Goal: Task Accomplishment & Management: Manage account settings

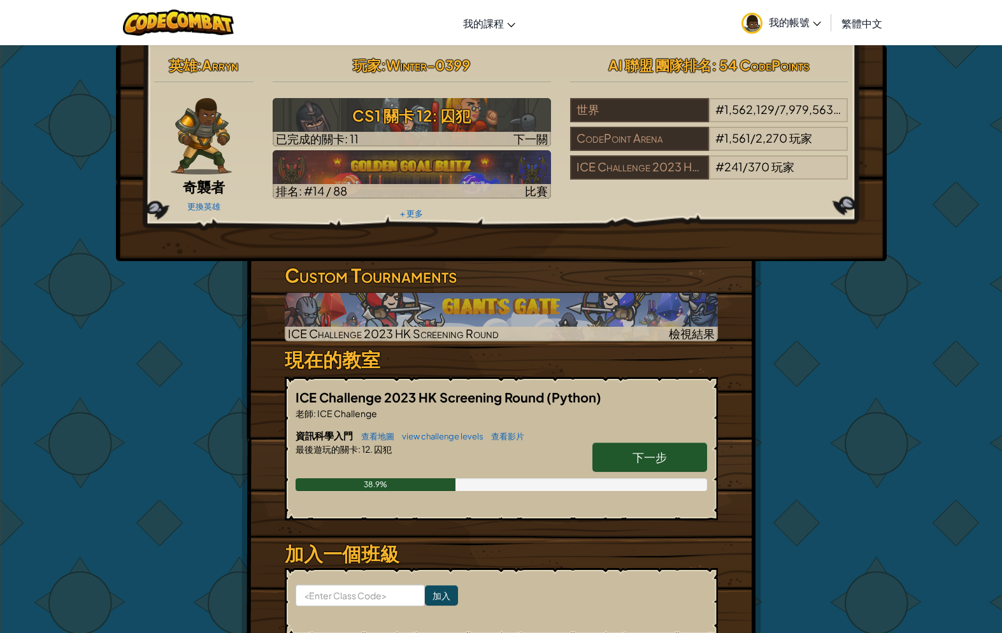
click at [790, 25] on span "我的帳號" at bounding box center [795, 21] width 52 height 13
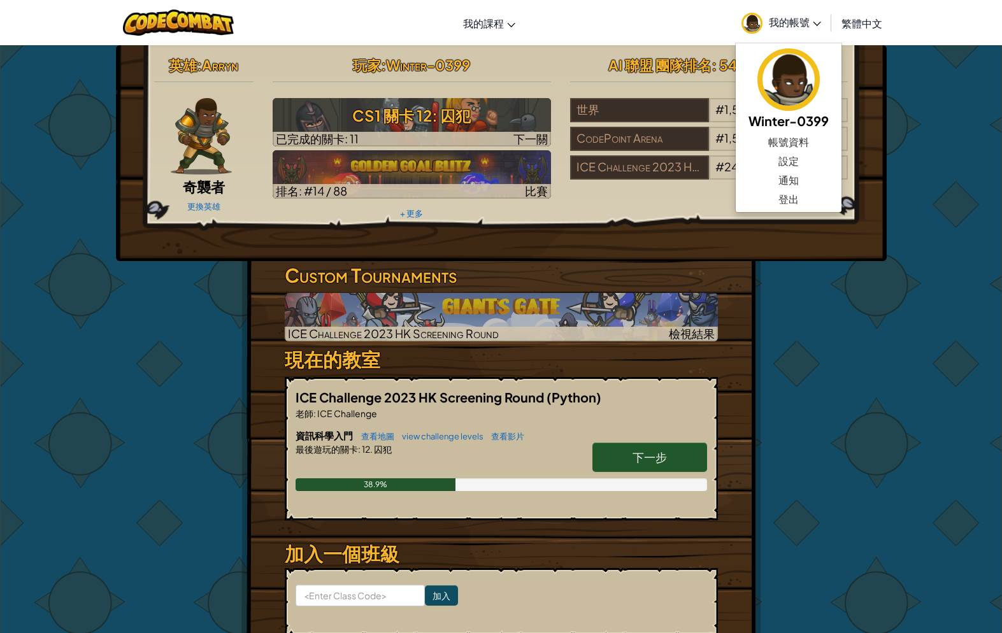
click at [795, 160] on link "設定" at bounding box center [789, 161] width 106 height 19
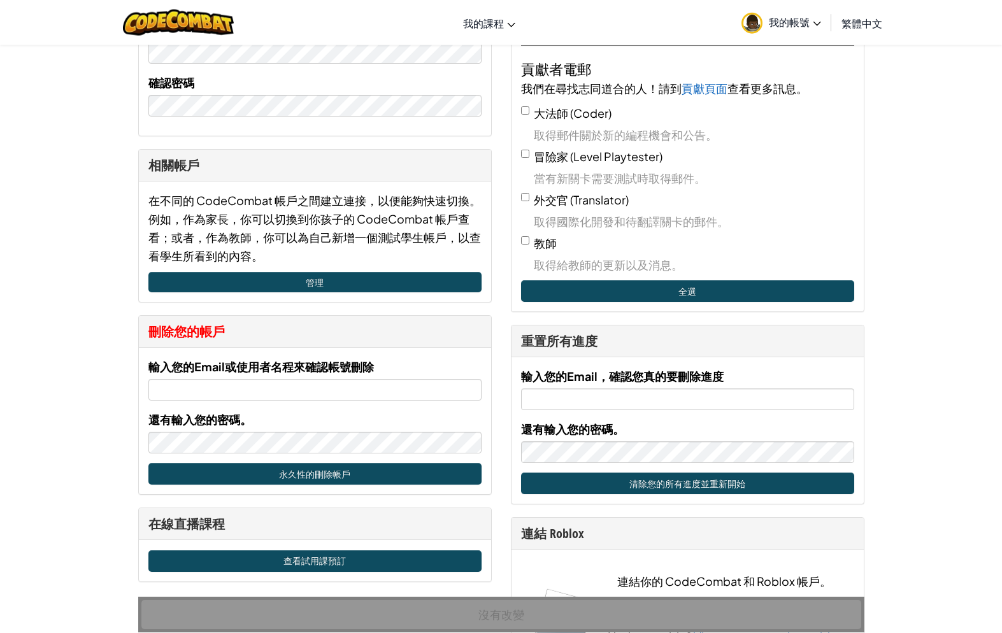
scroll to position [355, 0]
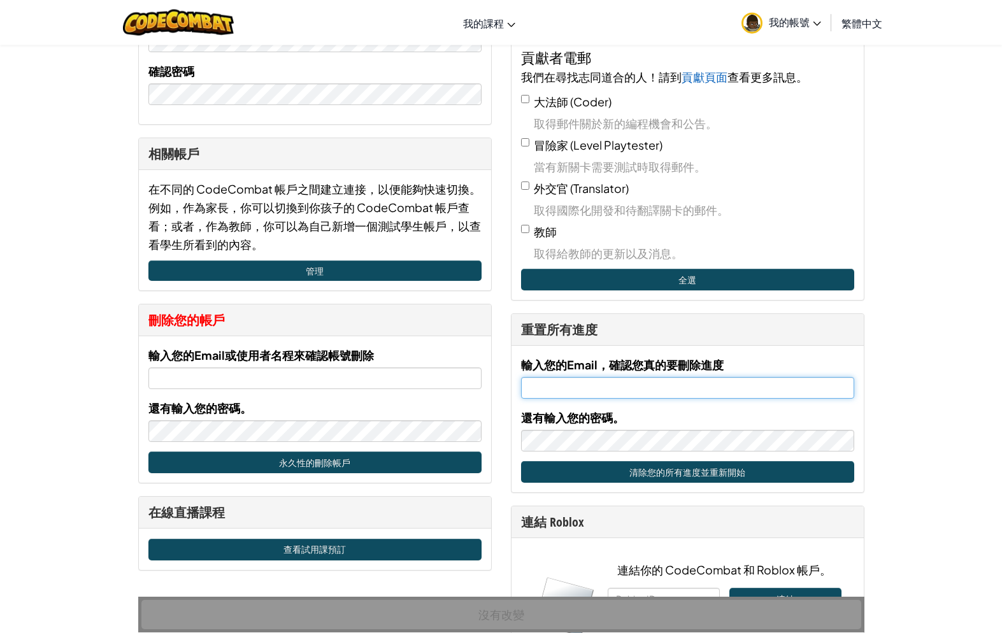
click at [796, 396] on input "輸入您的Email，確認您真的要刪除進度" at bounding box center [687, 388] width 333 height 22
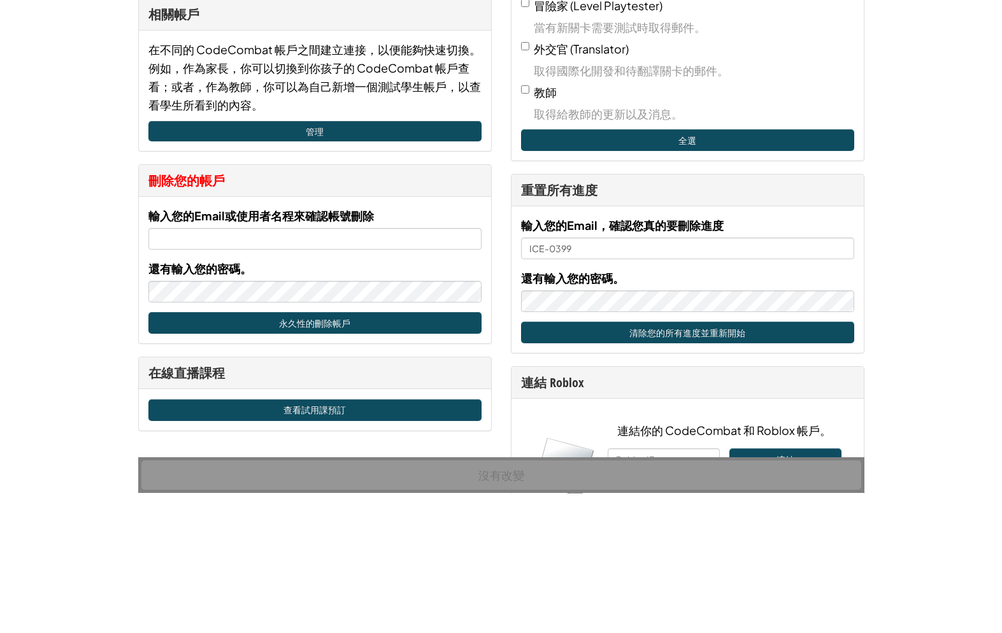
scroll to position [496, 0]
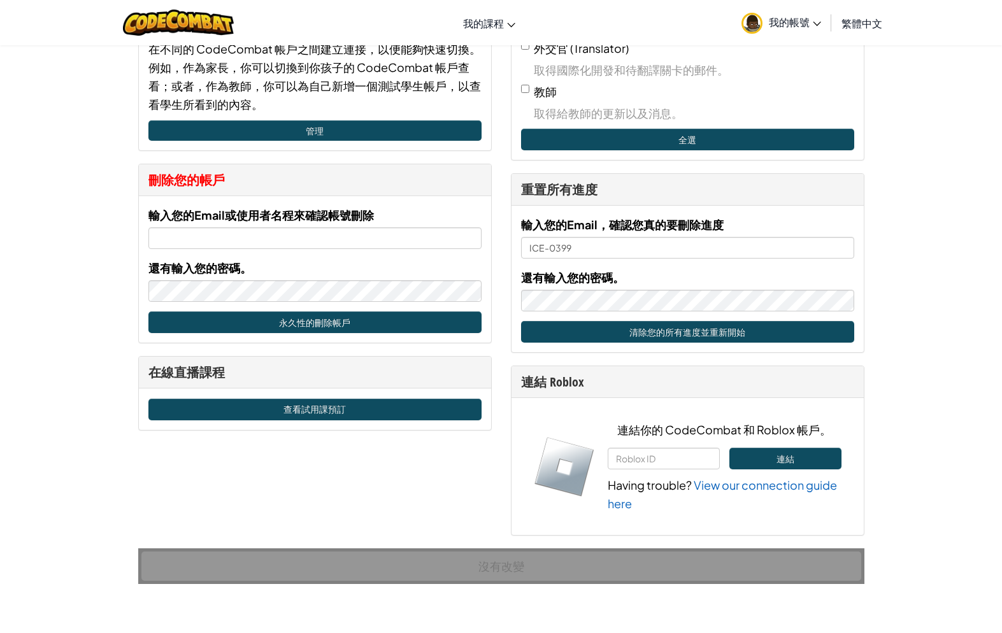
click at [829, 325] on button "清除您的所有進度並重新開始" at bounding box center [687, 332] width 333 height 22
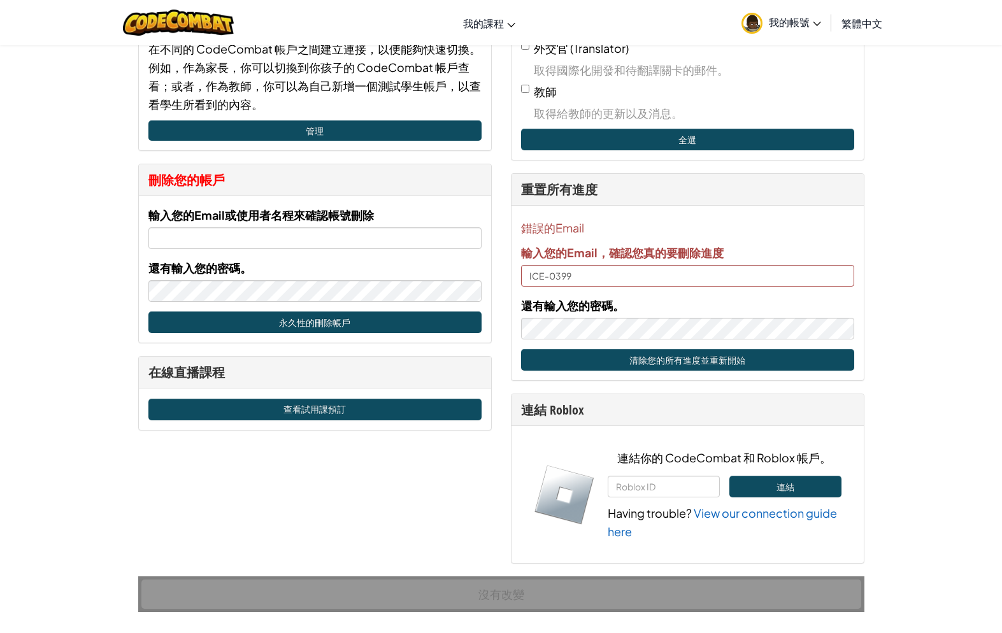
click at [808, 359] on button "清除您的所有進度並重新開始" at bounding box center [687, 360] width 333 height 22
click at [797, 268] on input "ICE-0399" at bounding box center [687, 276] width 333 height 22
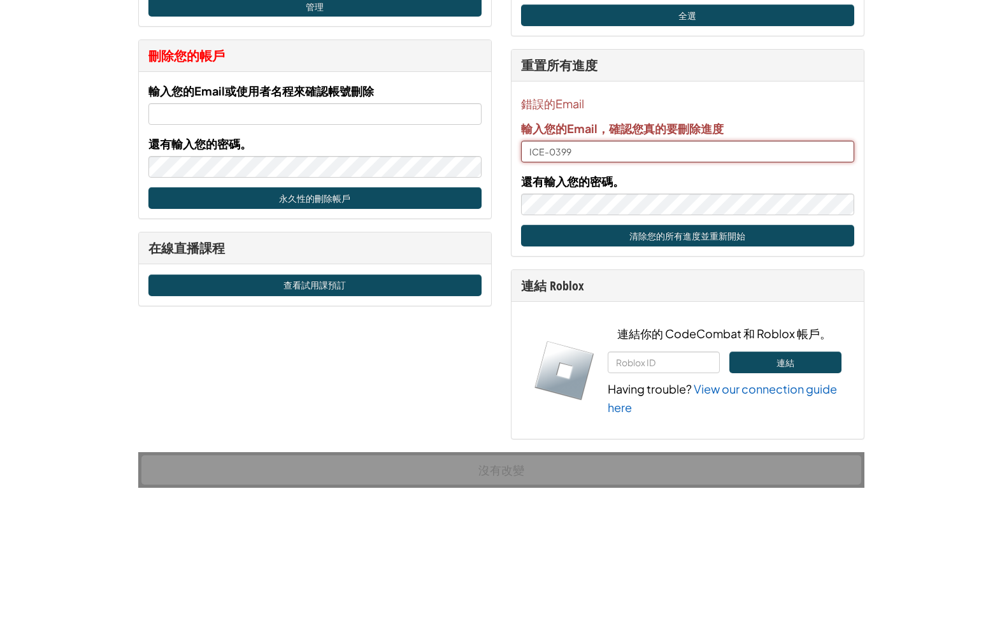
click at [799, 265] on input "ICE-0399" at bounding box center [687, 276] width 333 height 22
click at [801, 265] on input "ICE-0399" at bounding box center [687, 276] width 333 height 22
type input "I"
type input "[EMAIL_ADDRESS][DOMAIN_NAME]"
click at [817, 349] on button "清除您的所有進度並重新開始" at bounding box center [687, 360] width 333 height 22
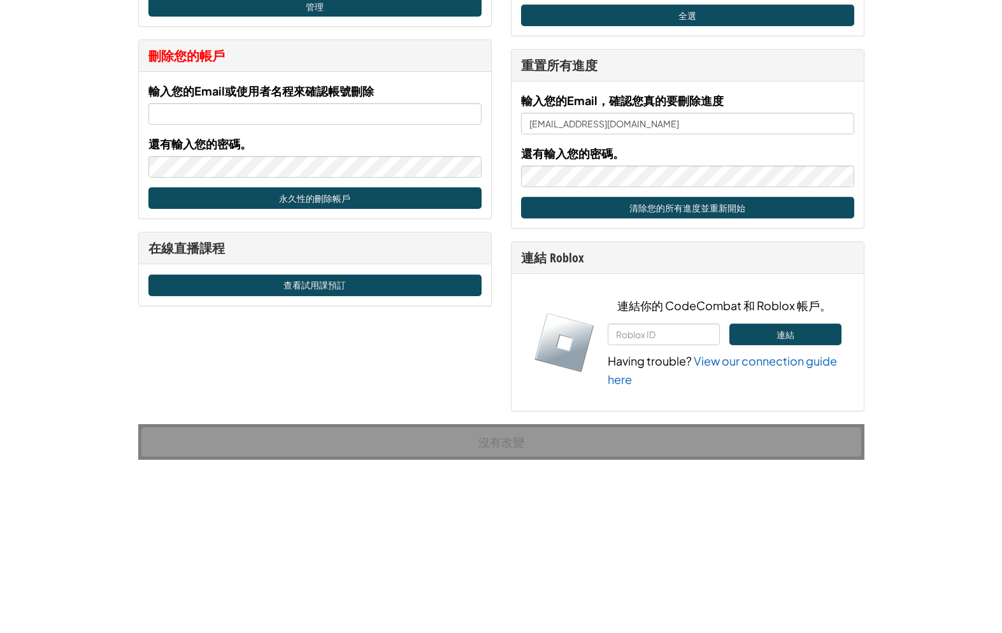
scroll to position [620, 0]
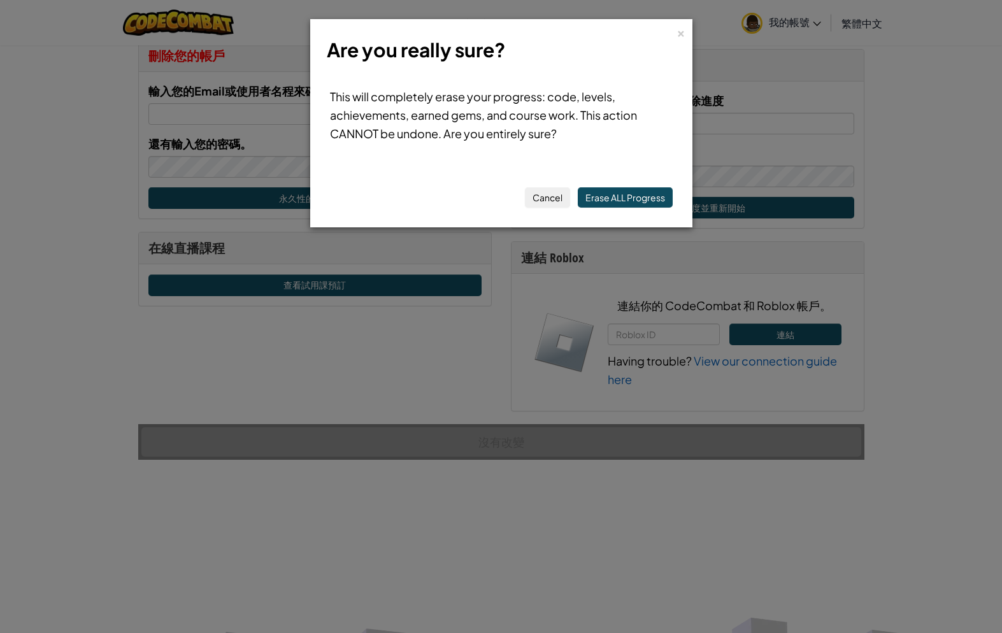
click at [642, 199] on button "Erase ALL Progress" at bounding box center [625, 197] width 95 height 20
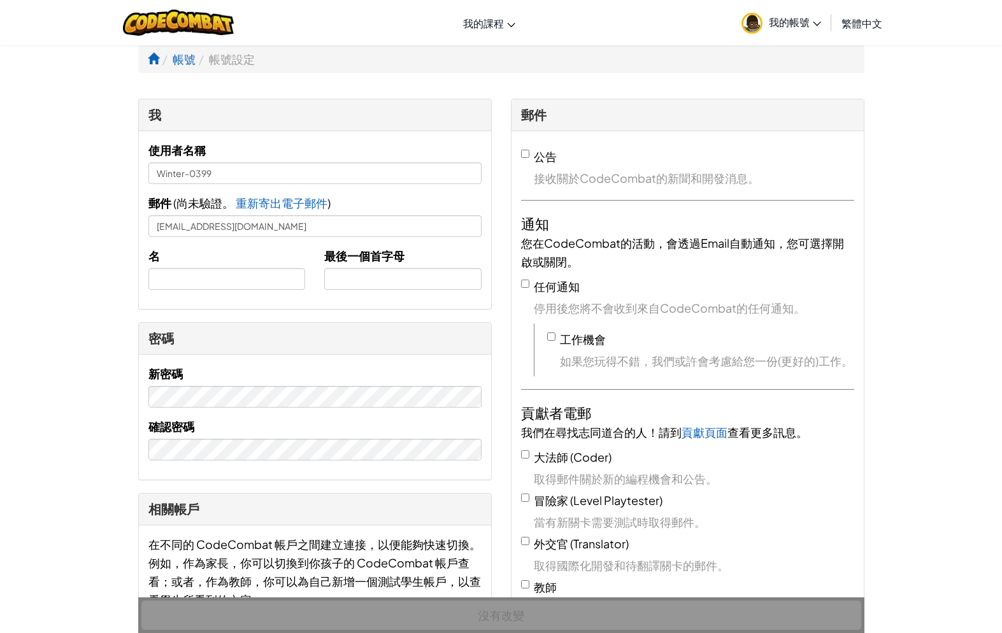
click at [792, 29] on link "我的帳號" at bounding box center [781, 23] width 92 height 40
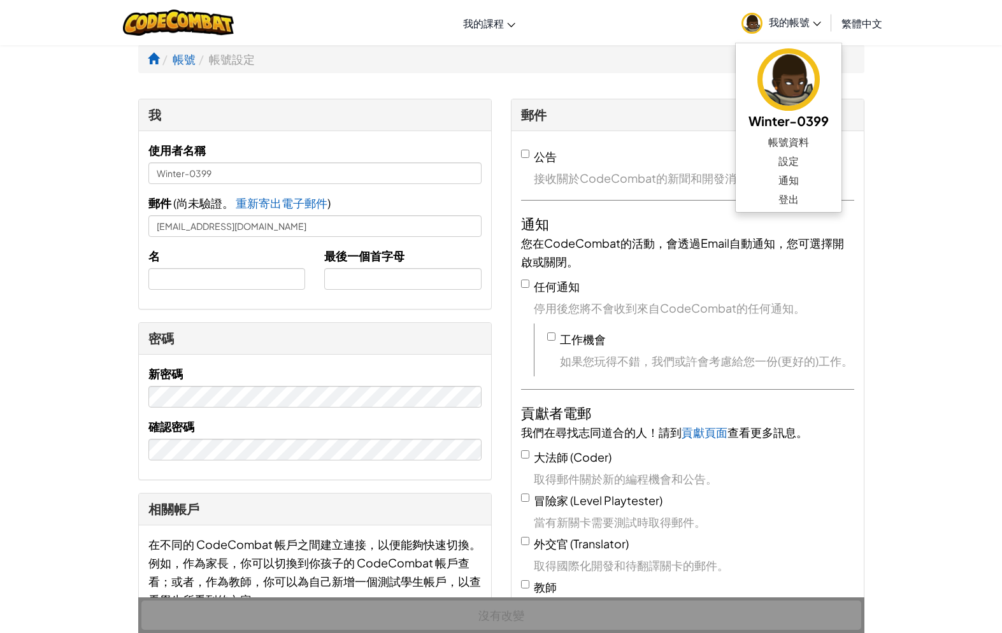
click at [797, 143] on link "帳號資料" at bounding box center [789, 141] width 106 height 19
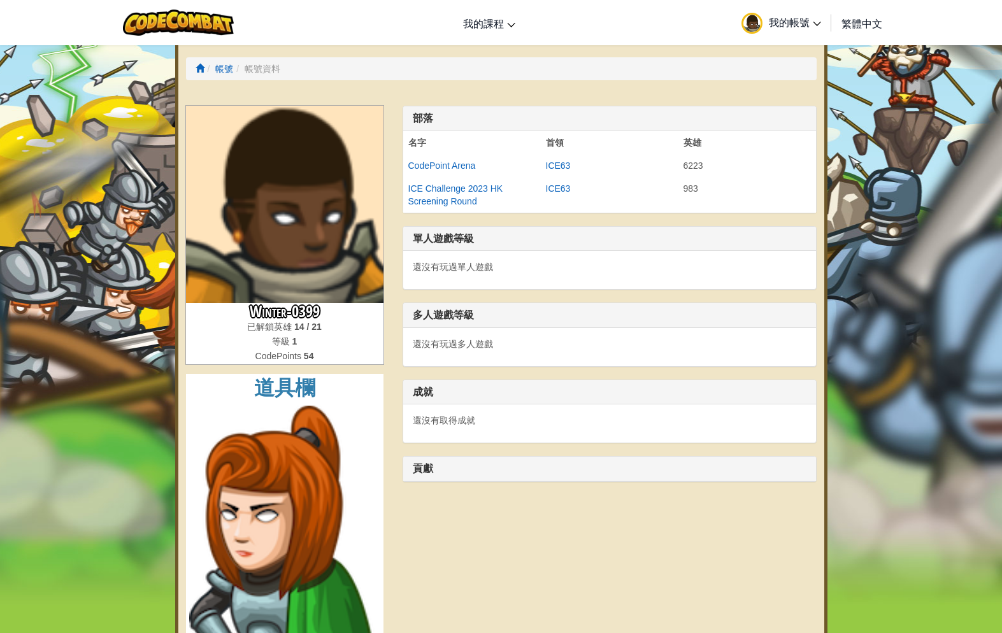
click at [801, 22] on span "我的帳號" at bounding box center [795, 21] width 52 height 13
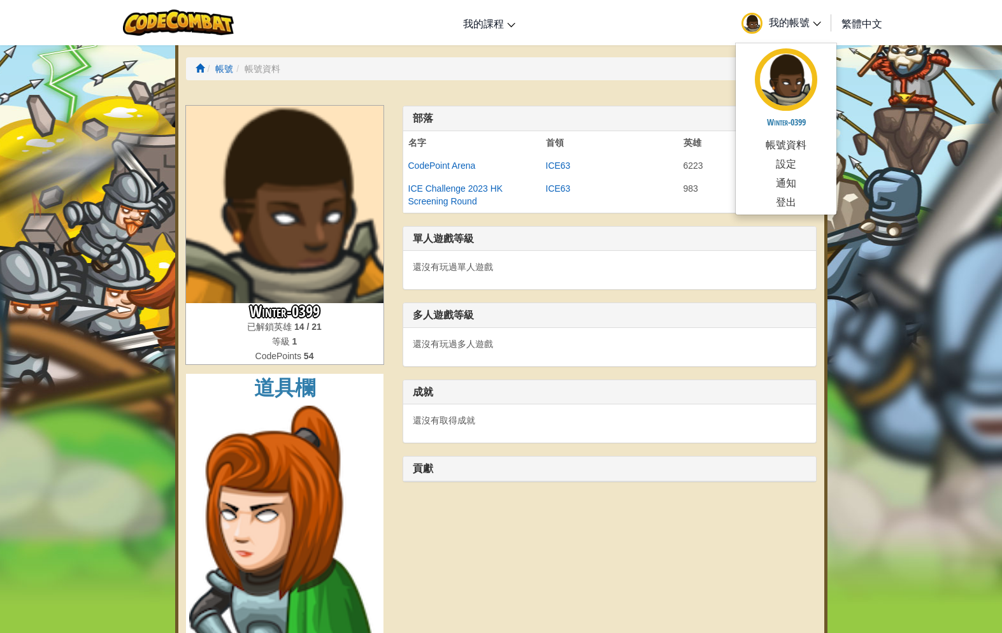
click at [797, 196] on link "登出" at bounding box center [786, 201] width 101 height 19
